Goal: Information Seeking & Learning: Learn about a topic

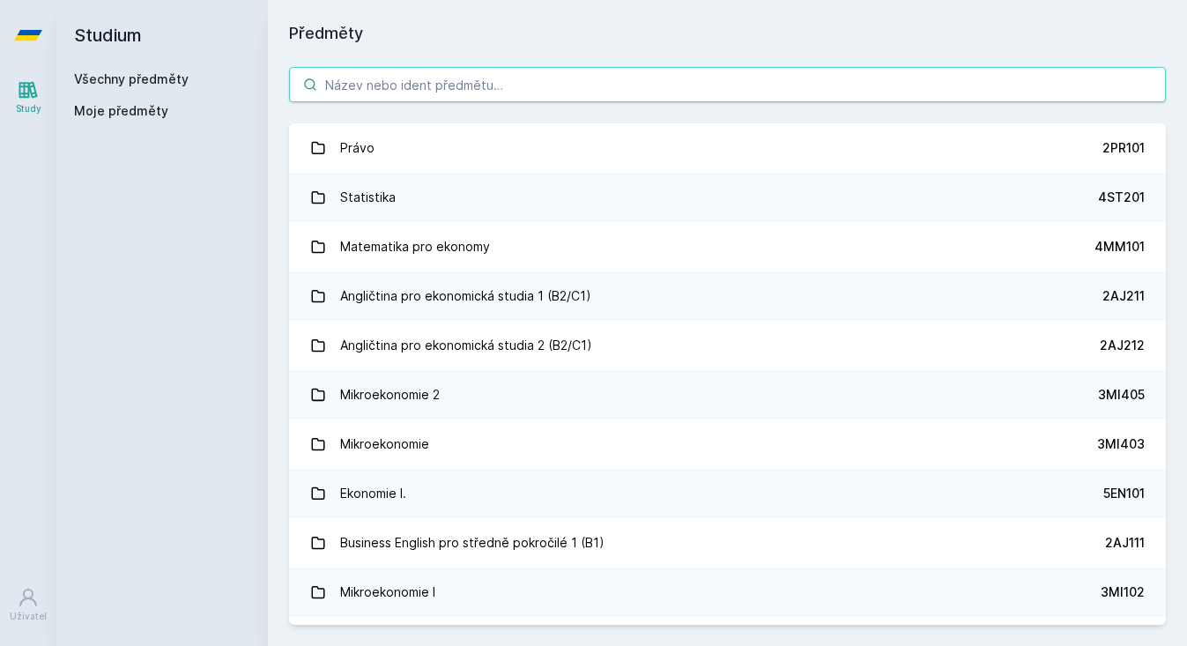
click at [363, 78] on input "search" at bounding box center [727, 84] width 877 height 35
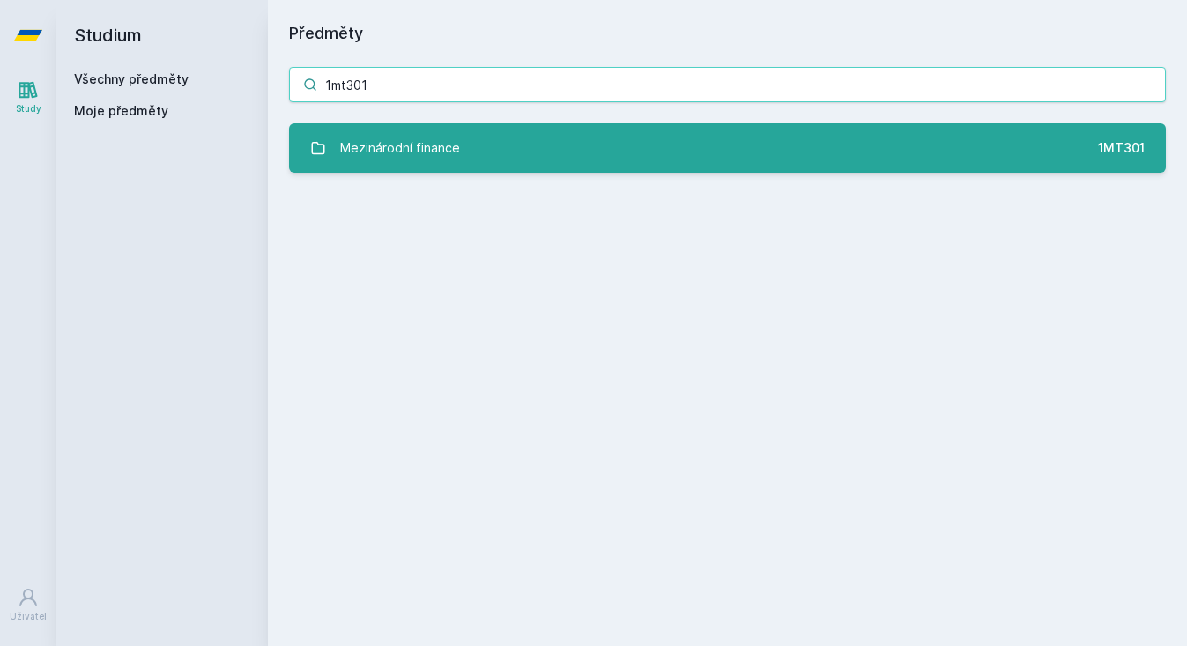
type input "1mt301"
click at [382, 160] on div "Mezinárodní finance" at bounding box center [400, 147] width 120 height 35
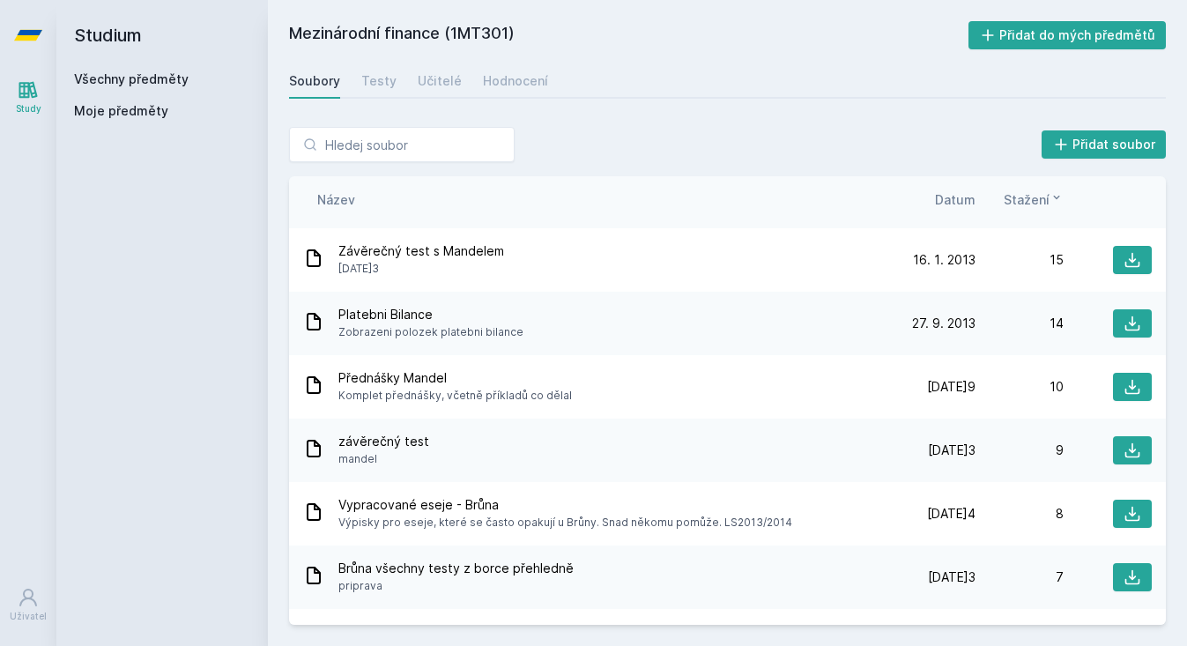
scroll to position [895, 0]
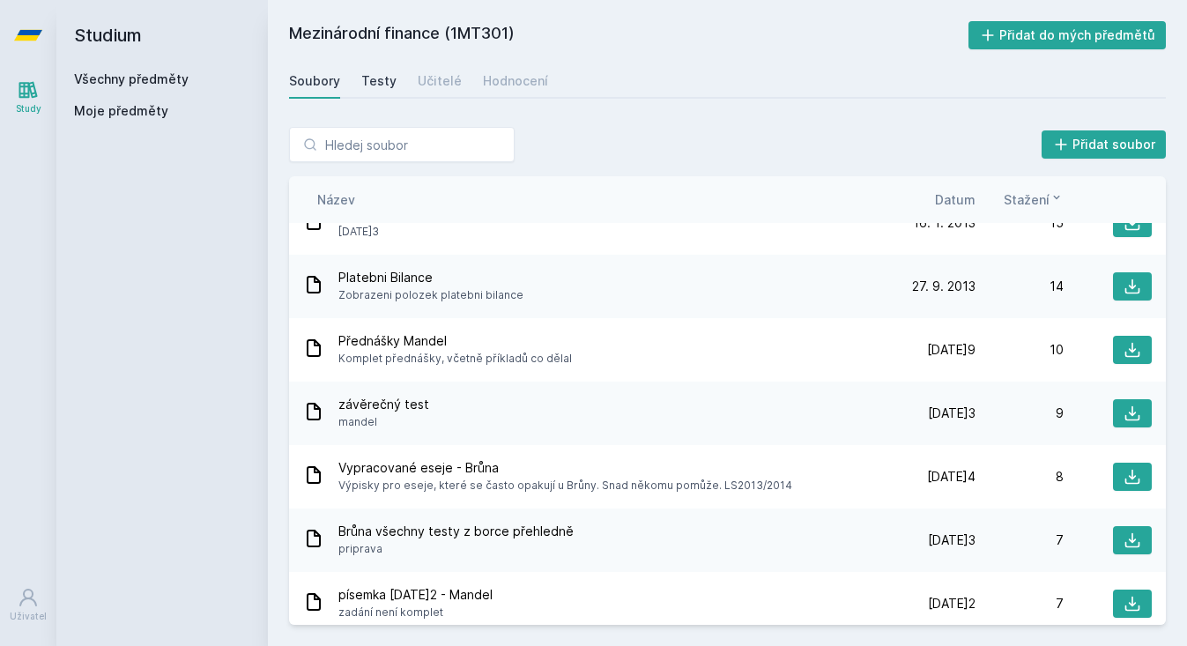
click at [379, 80] on div "Testy" at bounding box center [378, 81] width 35 height 18
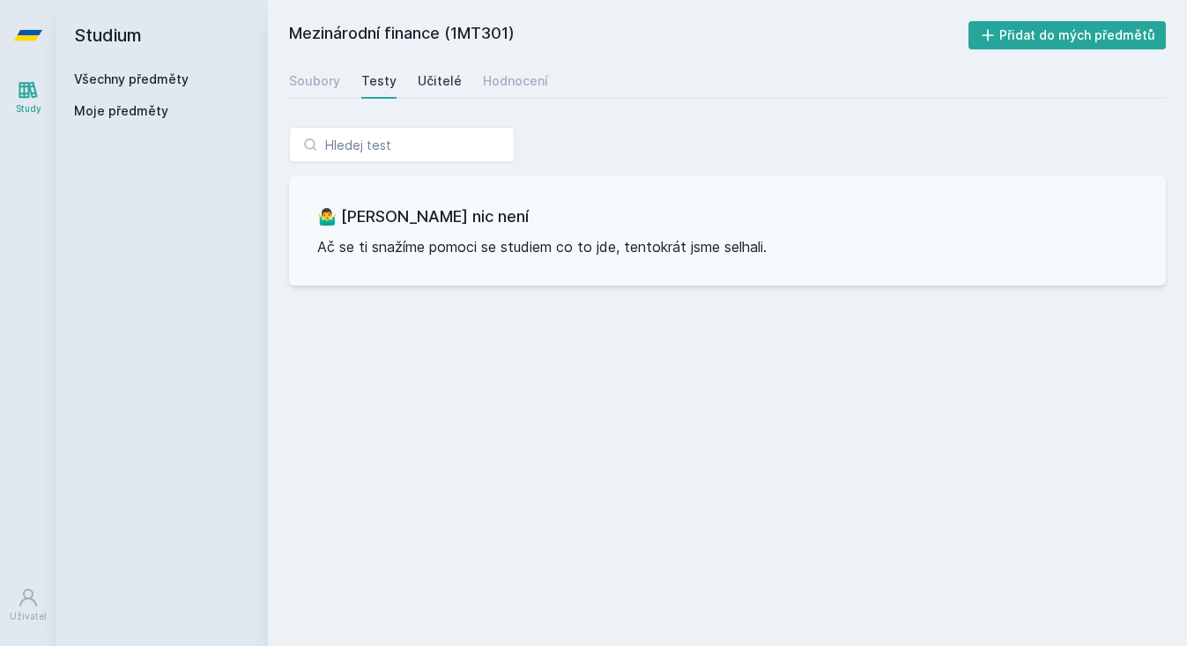
click at [454, 77] on div "Učitelé" at bounding box center [440, 81] width 44 height 18
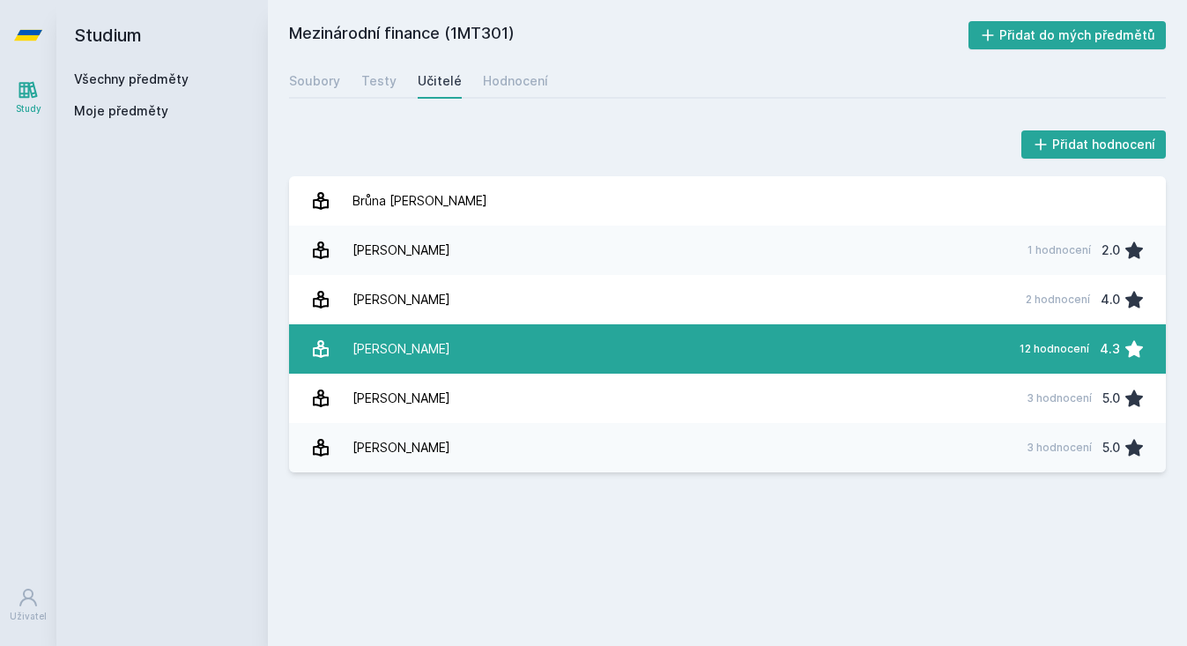
click at [442, 365] on link "[PERSON_NAME] 12 hodnocení 4.3" at bounding box center [727, 348] width 877 height 49
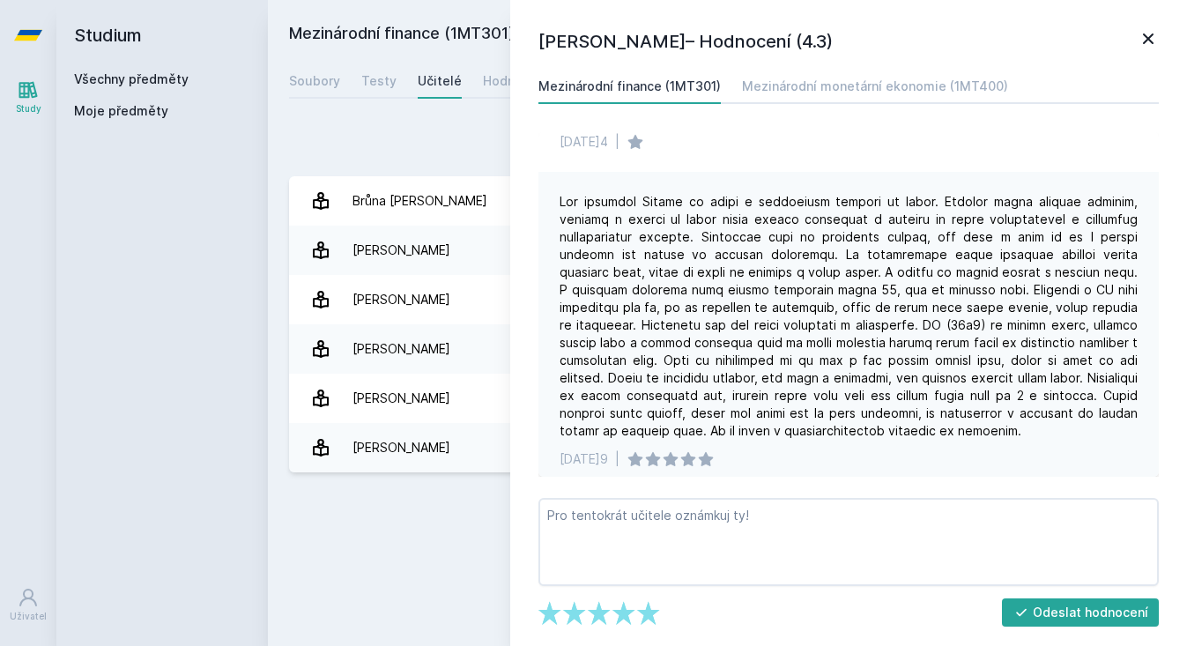
scroll to position [26, 0]
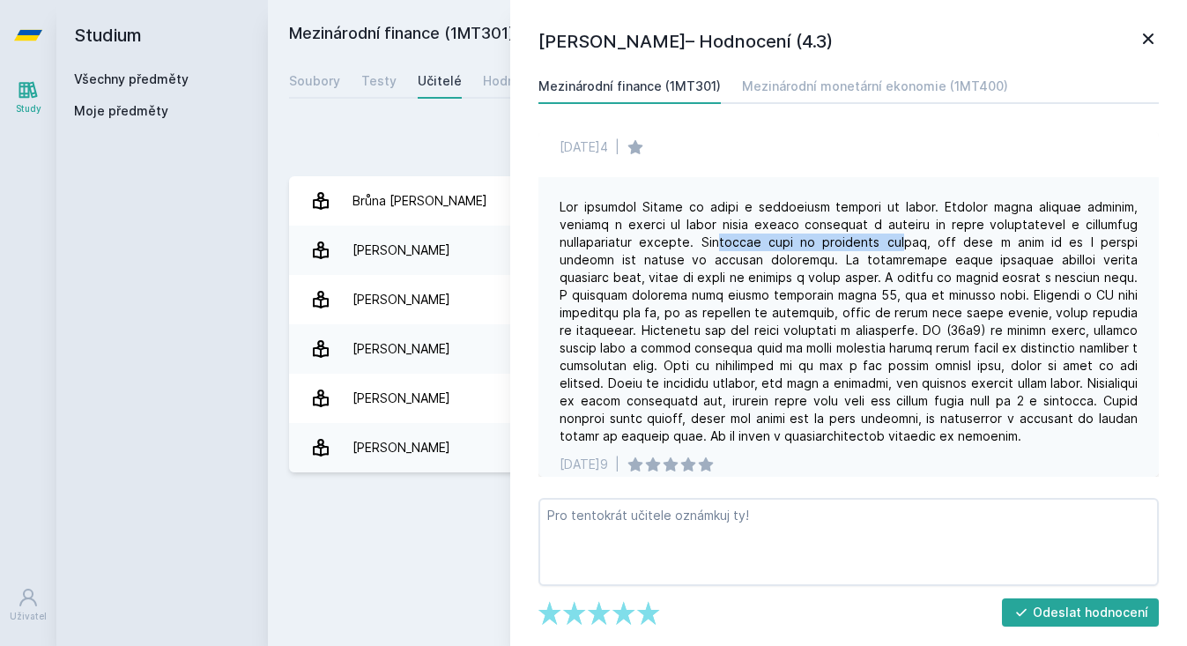
drag, startPoint x: 716, startPoint y: 244, endPoint x: 894, endPoint y: 233, distance: 177.5
click at [894, 233] on div at bounding box center [849, 321] width 578 height 247
drag, startPoint x: 756, startPoint y: 257, endPoint x: 927, endPoint y: 253, distance: 171.0
click at [927, 253] on div at bounding box center [849, 321] width 578 height 247
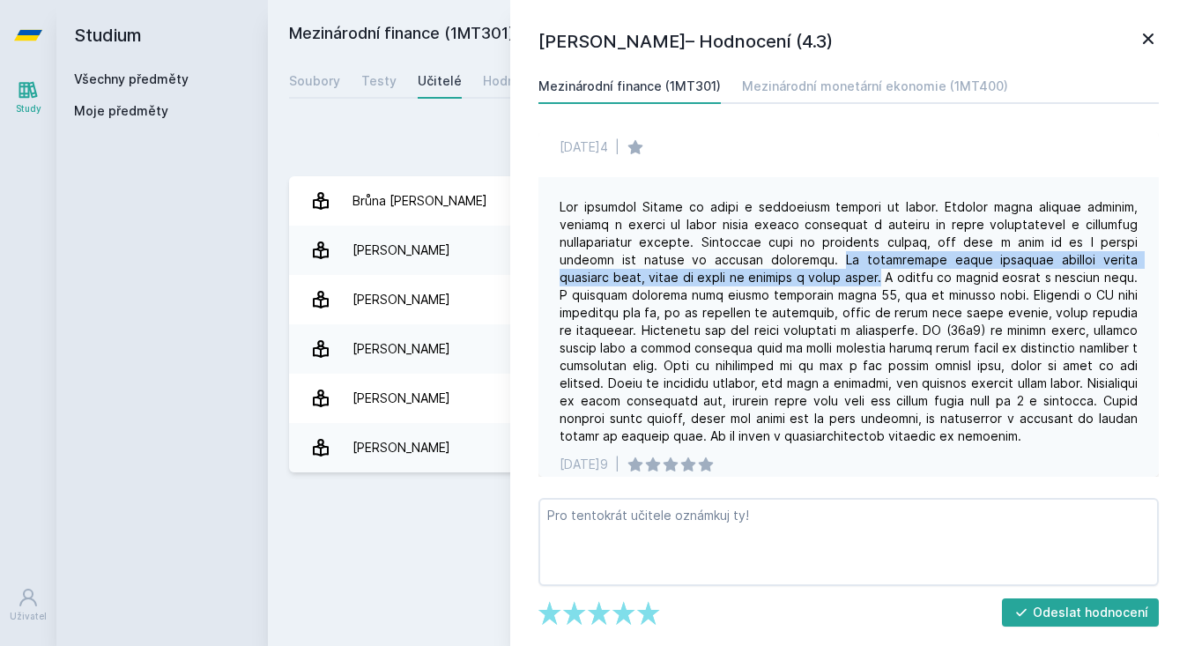
drag, startPoint x: 760, startPoint y: 257, endPoint x: 819, endPoint y: 273, distance: 61.1
click at [819, 273] on div at bounding box center [849, 321] width 578 height 247
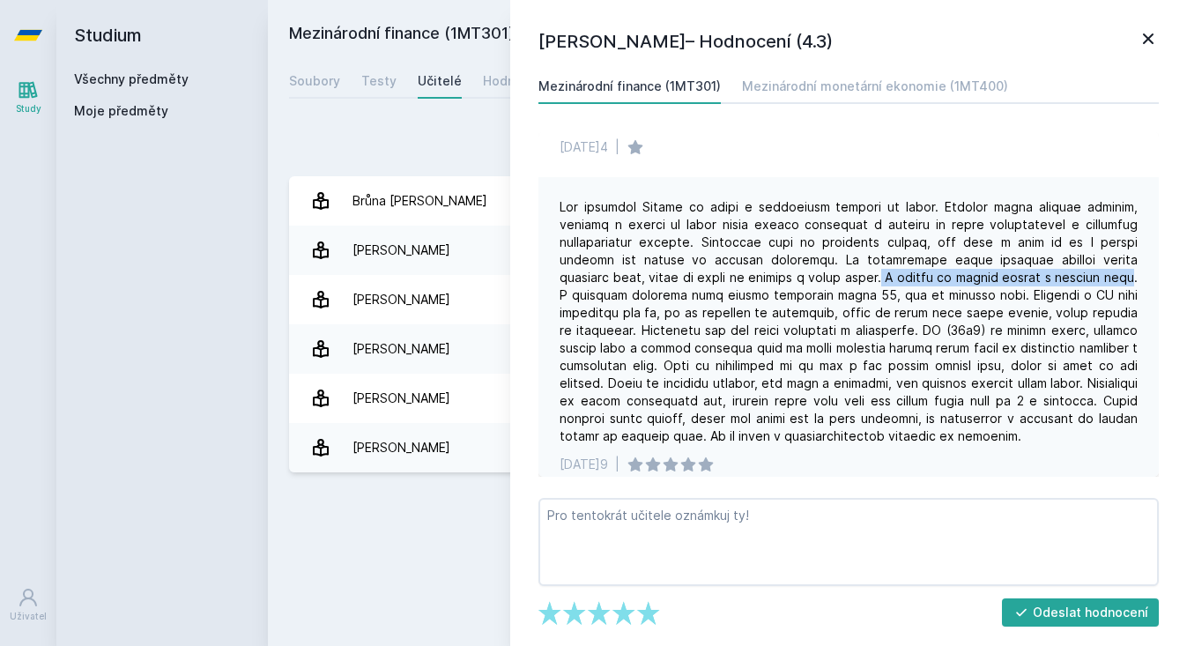
drag, startPoint x: 1067, startPoint y: 278, endPoint x: 817, endPoint y: 270, distance: 250.4
click at [817, 270] on div at bounding box center [849, 321] width 578 height 247
click at [793, 271] on div at bounding box center [849, 321] width 578 height 247
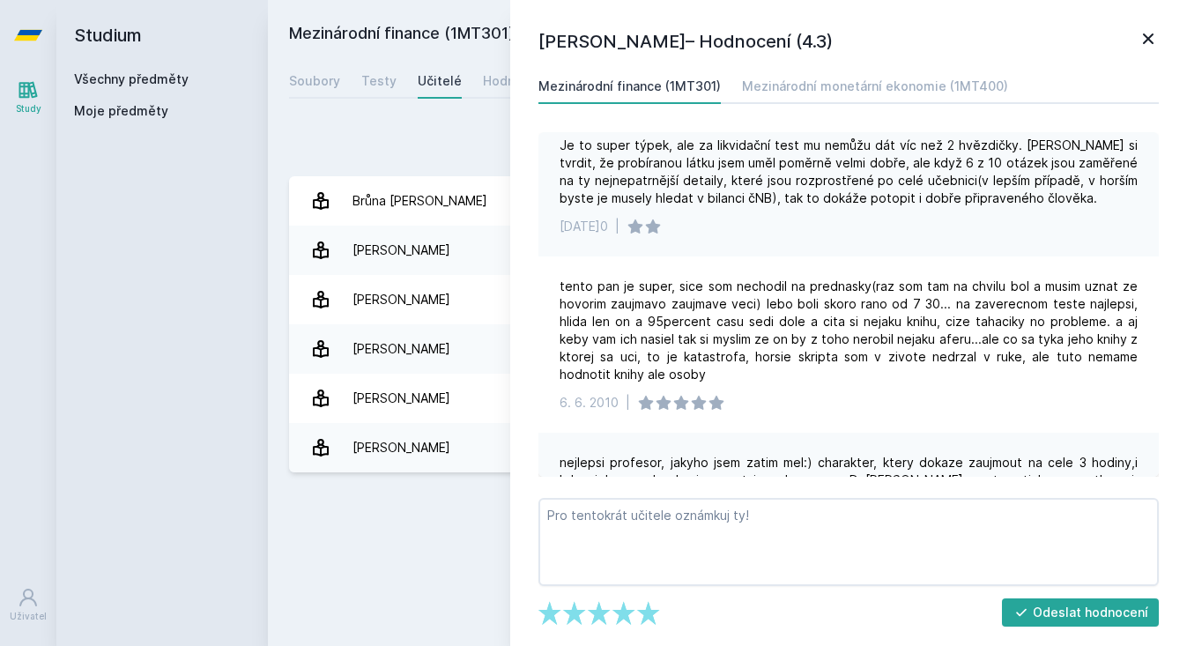
scroll to position [1154, 0]
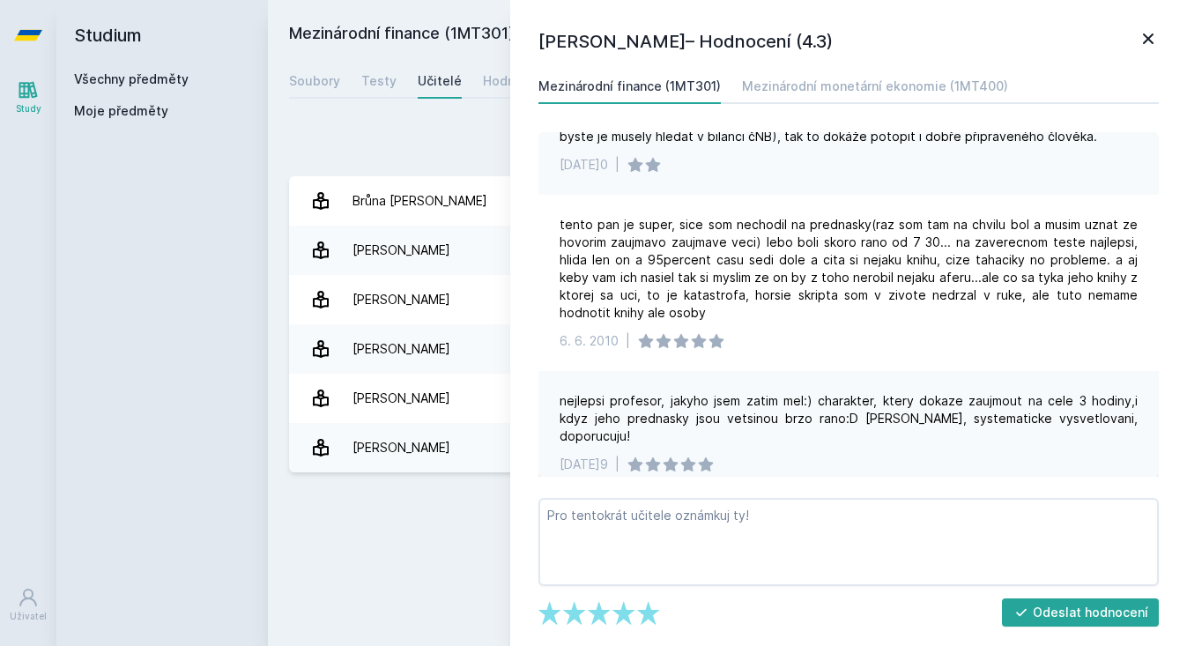
click at [1146, 51] on link at bounding box center [1148, 41] width 21 height 26
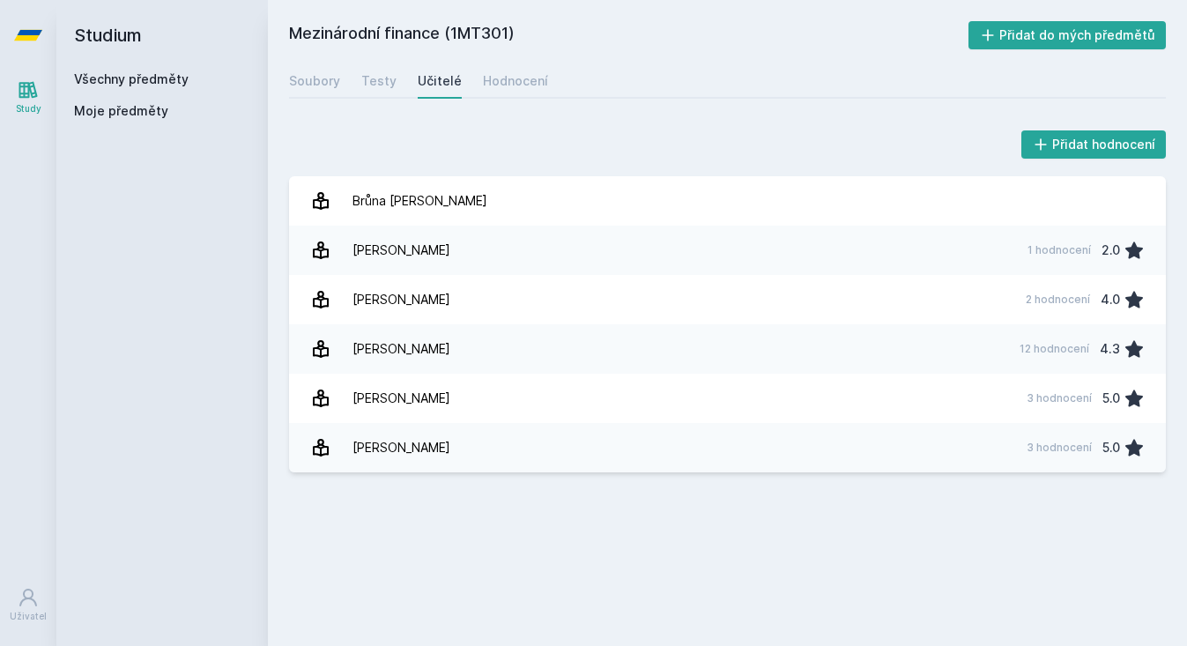
click at [316, 63] on div "Mezinárodní finance (1MT301) Přidat do mých předmětů [GEOGRAPHIC_DATA] Testy Uč…" at bounding box center [727, 323] width 877 height 604
click at [316, 69] on link "Soubory" at bounding box center [314, 80] width 51 height 35
